Goal: Task Accomplishment & Management: Manage account settings

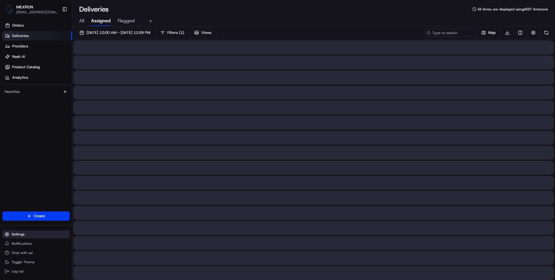
click at [20, 236] on span "Settings" at bounding box center [18, 234] width 13 height 5
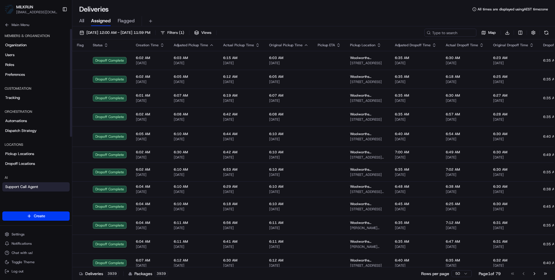
scroll to position [86, 0]
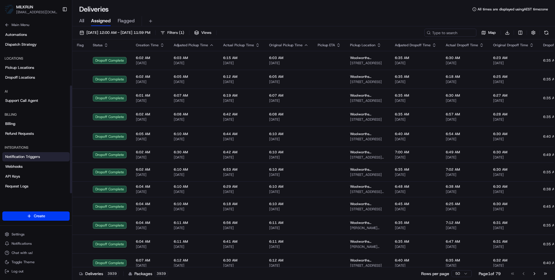
click at [15, 160] on link "Notification Triggers" at bounding box center [35, 156] width 67 height 9
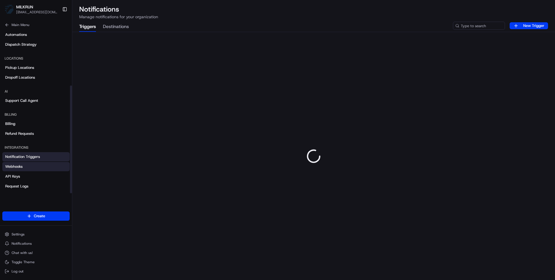
click at [15, 166] on span "Webhooks" at bounding box center [13, 166] width 17 height 5
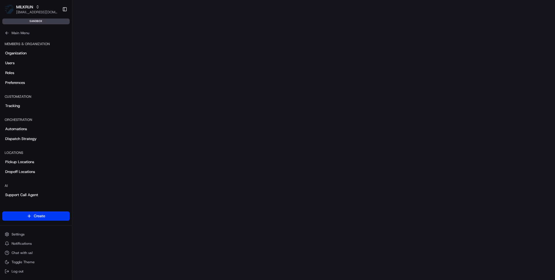
scroll to position [86, 0]
